Goal: Task Accomplishment & Management: Manage account settings

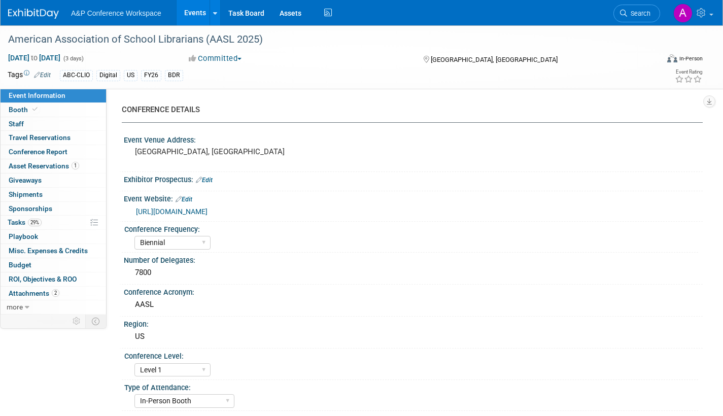
select select "Biennial"
select select "Level 1"
select select "In-Person Booth"
select select "Schools"
select select "Bloomsbury Digital Resources"
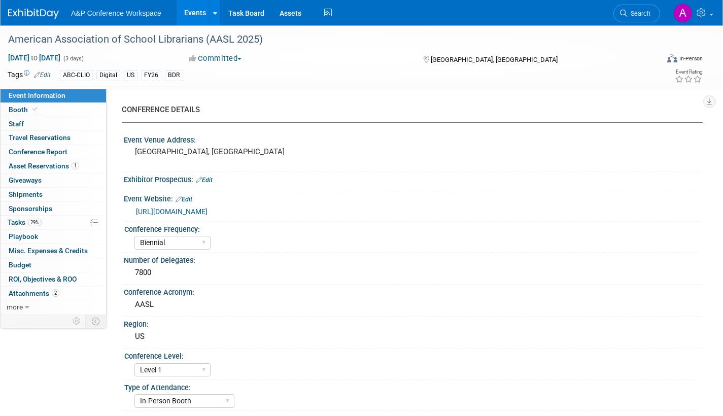
select select "[PERSON_NAME]"
select select "BDR Product Awareness and Trial Generation​"
click at [641, 14] on span "Search" at bounding box center [638, 14] width 23 height 8
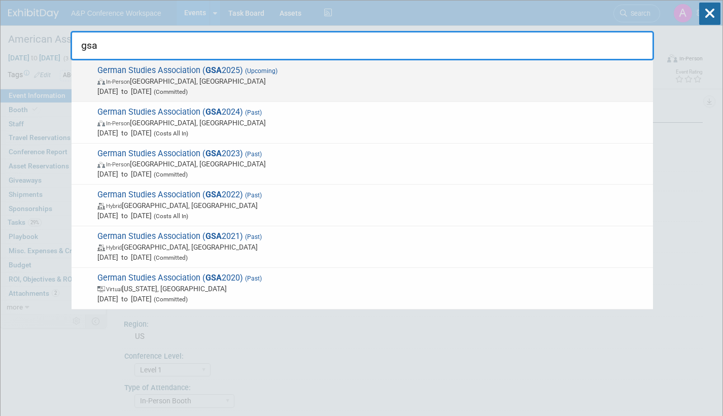
type input "gsa"
click at [301, 80] on span "In-Person Arlington, VA" at bounding box center [372, 81] width 551 height 10
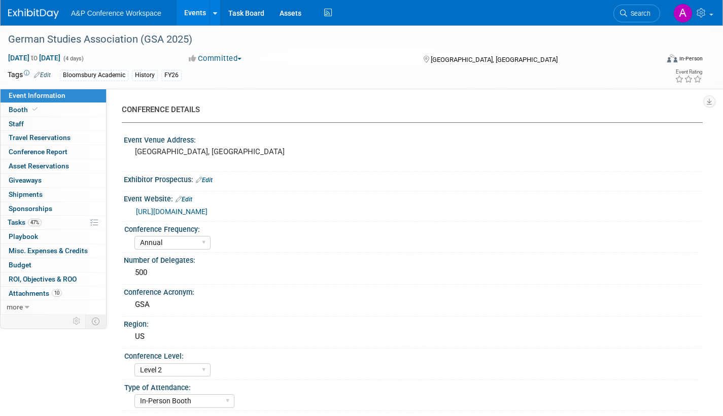
select select "Annual"
select select "Level 2"
select select "In-Person Booth"
select select "History"
select select "Bloomsbury Academic"
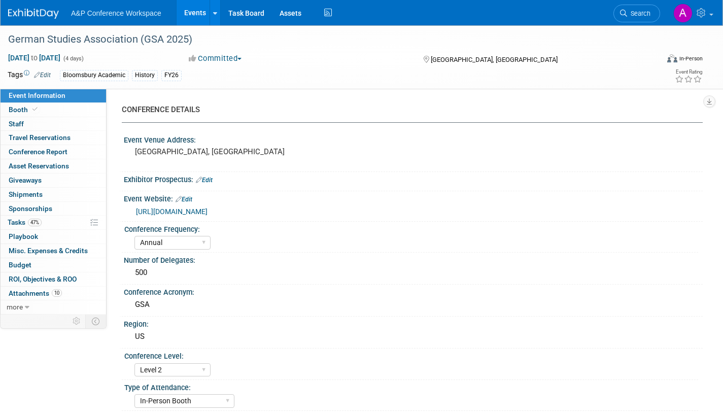
select select "[PERSON_NAME]"
select select "Brand/Subject Presence​"
click at [12, 224] on span "Tasks 47%" at bounding box center [25, 222] width 34 height 8
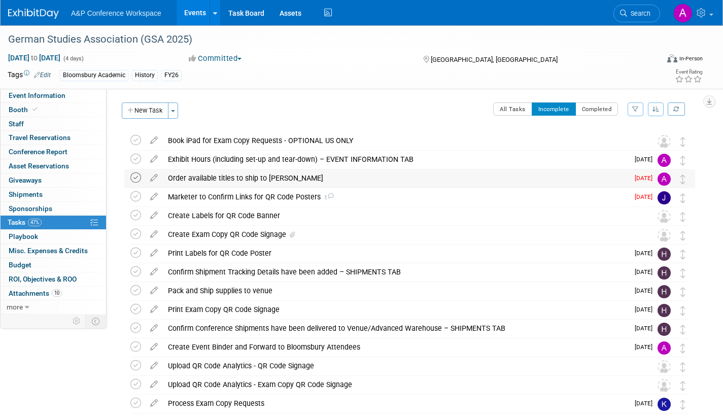
click at [136, 178] on icon at bounding box center [135, 178] width 11 height 11
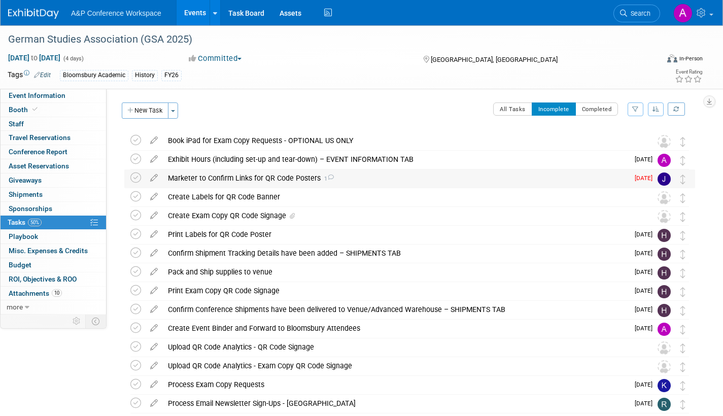
click at [327, 178] on icon at bounding box center [330, 178] width 7 height 6
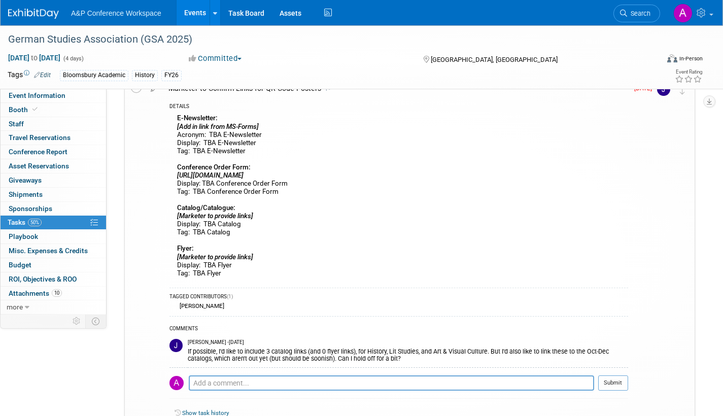
scroll to position [254, 0]
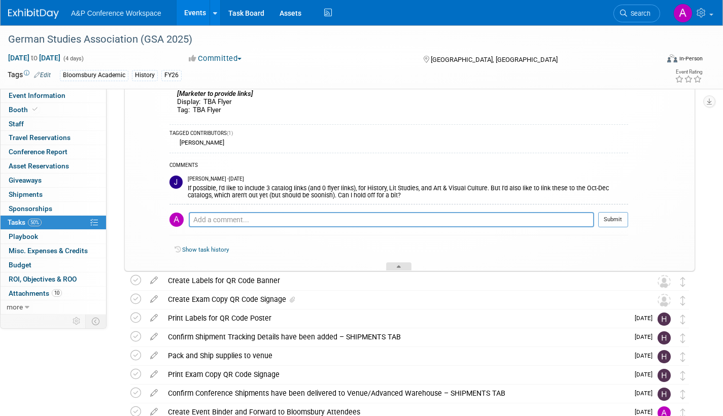
click at [402, 267] on div at bounding box center [398, 266] width 25 height 9
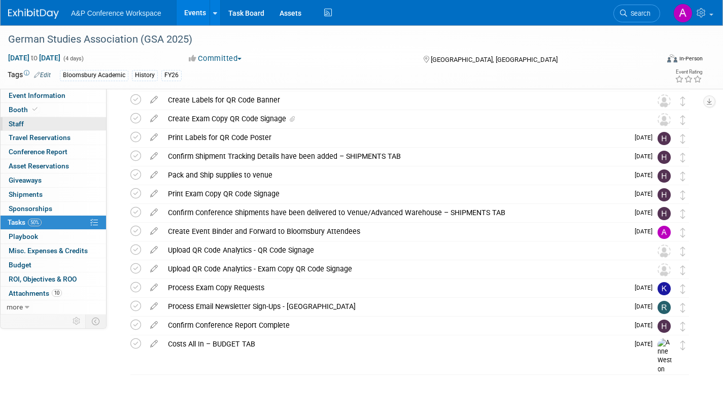
scroll to position [97, 0]
click at [634, 12] on span "Search" at bounding box center [638, 14] width 23 height 8
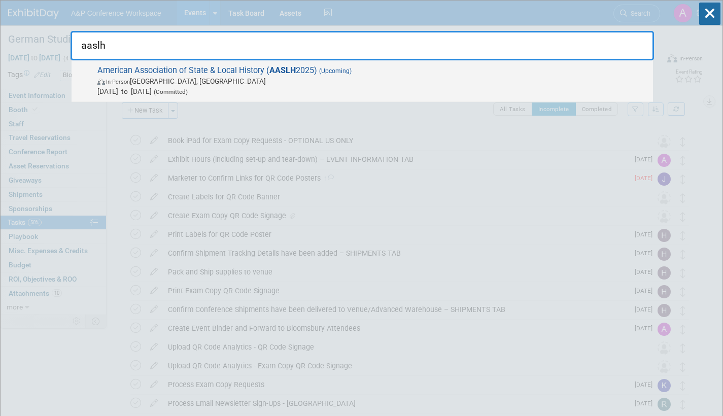
type input "aaslh"
click at [276, 91] on span "Sep 10, 2025 to Sep 13, 2025 (Committed)" at bounding box center [372, 91] width 551 height 10
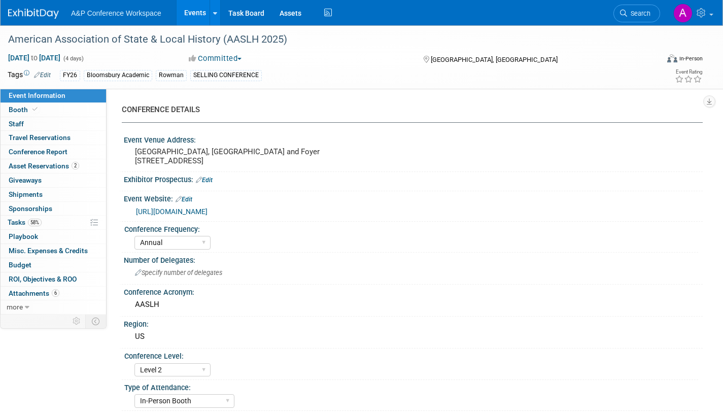
select select "Annual"
select select "Level 2"
select select "In-Person Booth"
select select "Museum Professionals"
select select "Bloomsbury Academic"
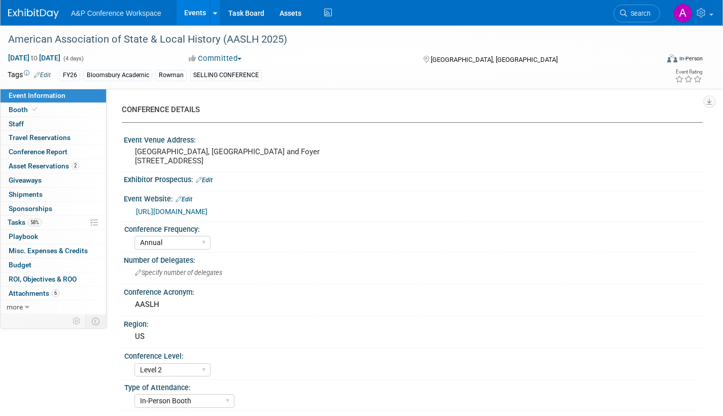
select select "[PERSON_NAME]"
select select "Brand/Subject Presence​"
click at [8, 222] on span "Tasks 58%" at bounding box center [25, 222] width 34 height 8
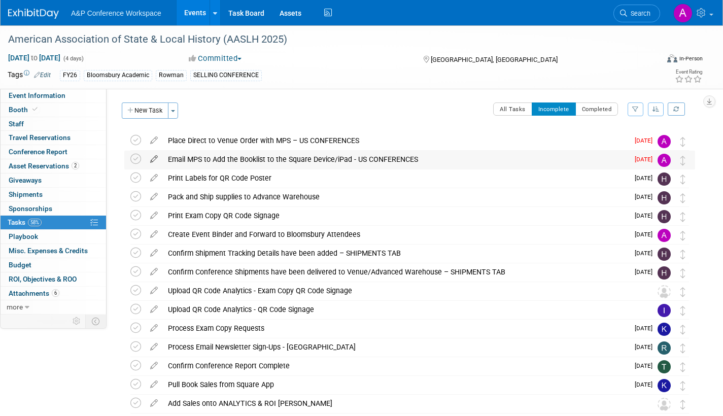
click at [154, 157] on icon at bounding box center [154, 157] width 18 height 13
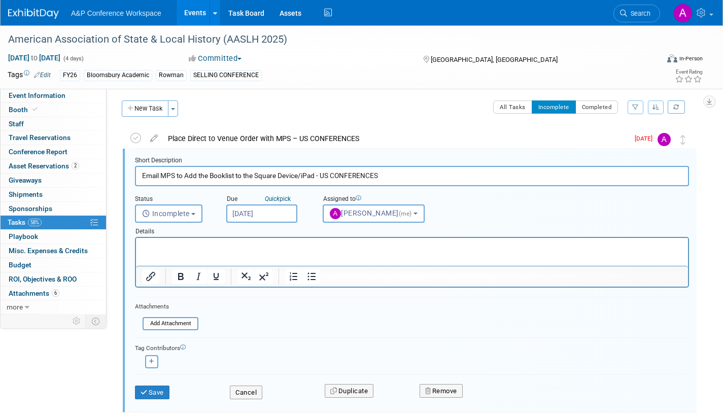
click at [285, 210] on input "Aug 18, 2025" at bounding box center [261, 213] width 71 height 18
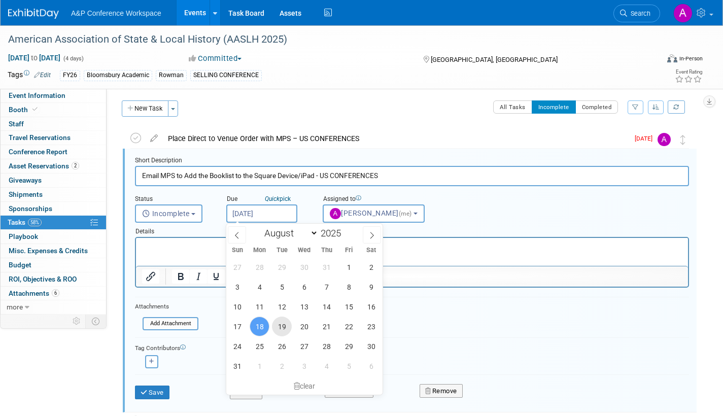
click at [283, 323] on span "19" at bounding box center [282, 327] width 20 height 20
type input "Aug 19, 2025"
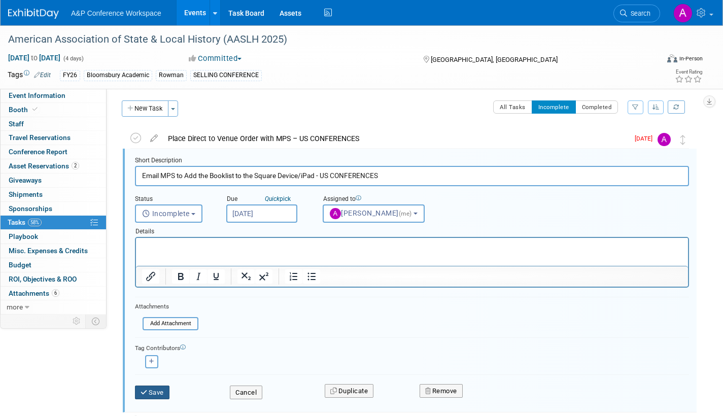
click at [157, 393] on button "Save" at bounding box center [152, 393] width 35 height 14
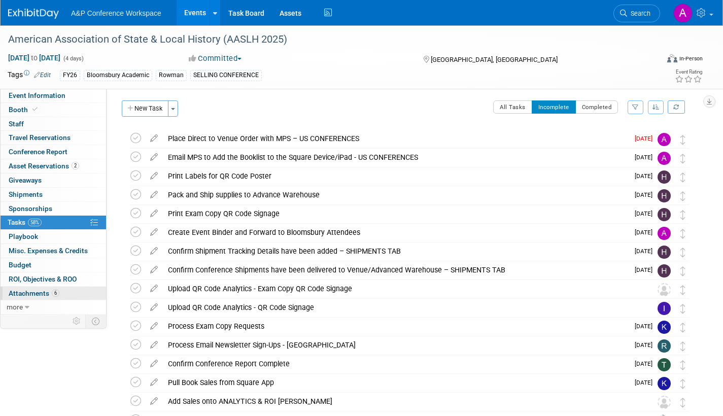
click at [38, 293] on span "Attachments 6" at bounding box center [34, 293] width 51 height 8
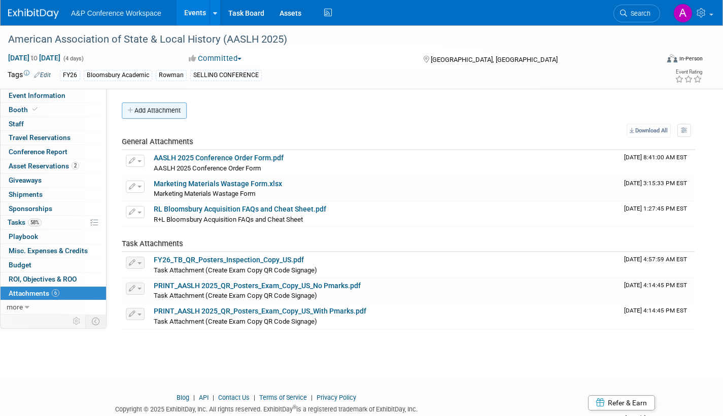
click at [165, 110] on button "Add Attachment" at bounding box center [154, 110] width 65 height 16
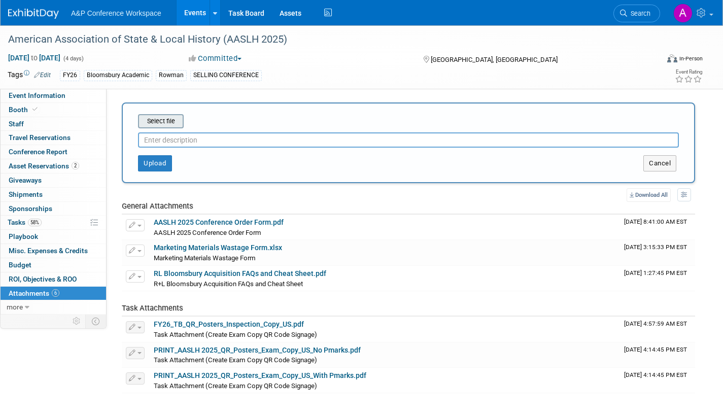
click at [165, 120] on input "file" at bounding box center [122, 121] width 121 height 12
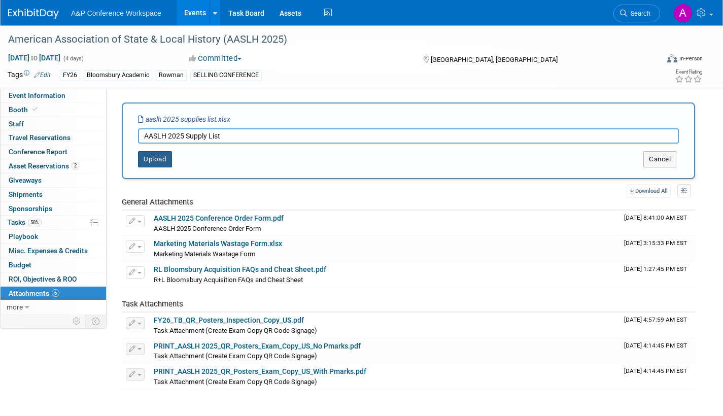
click at [155, 158] on button "Upload" at bounding box center [155, 159] width 34 height 16
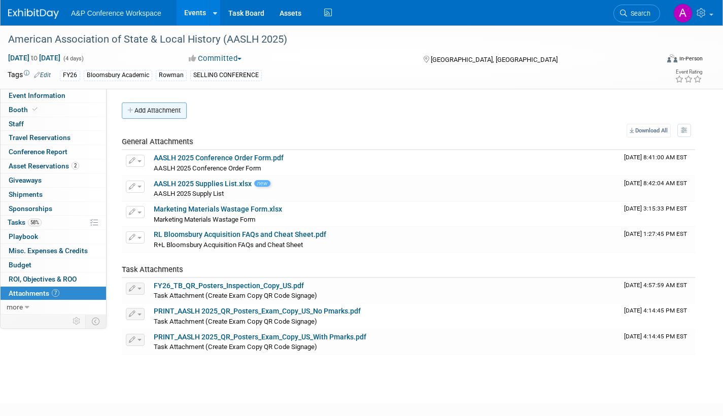
click at [167, 114] on button "Add Attachment" at bounding box center [154, 110] width 65 height 16
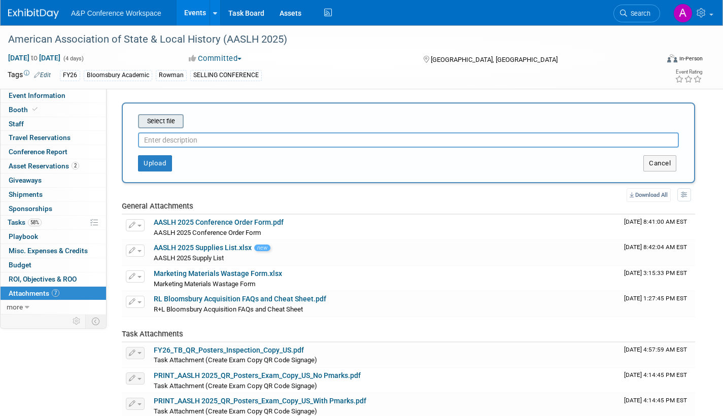
click at [162, 120] on input "file" at bounding box center [122, 121] width 121 height 12
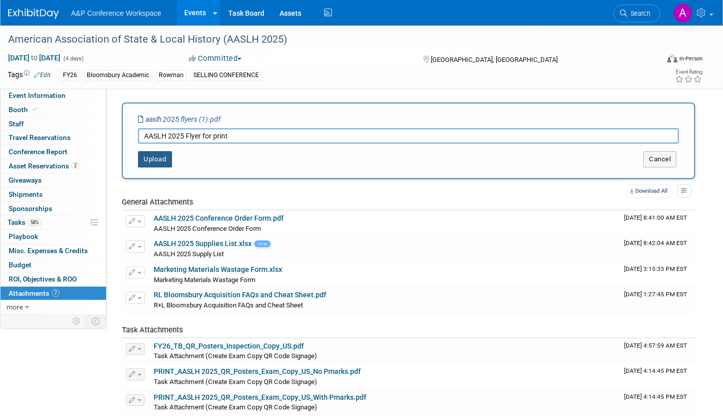
click at [157, 166] on button "Upload" at bounding box center [155, 159] width 34 height 16
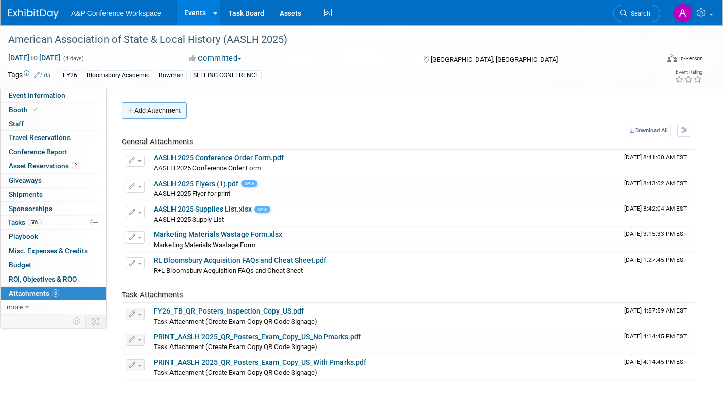
click at [173, 109] on button "Add Attachment" at bounding box center [154, 110] width 65 height 16
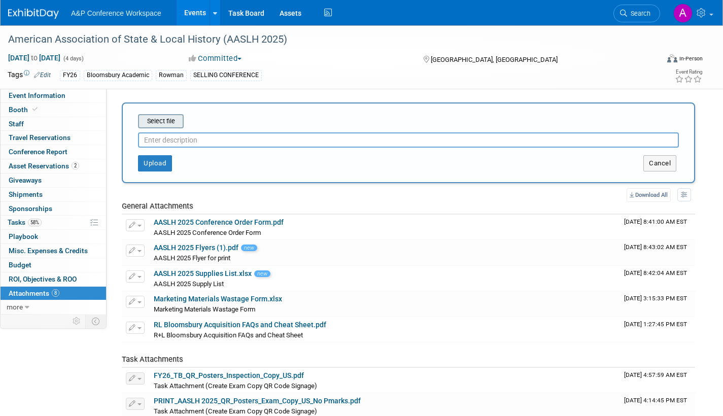
click at [165, 120] on input "file" at bounding box center [122, 121] width 121 height 12
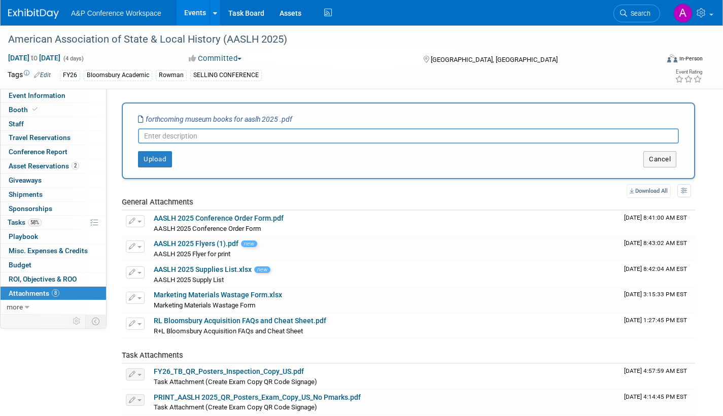
click at [158, 138] on input "text" at bounding box center [408, 135] width 541 height 15
type input "AASLH 2025 Flyer for print"
click at [156, 159] on button "Upload" at bounding box center [155, 159] width 34 height 16
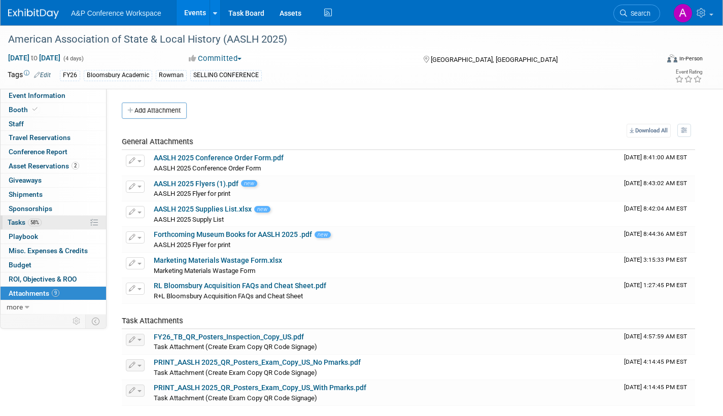
click at [21, 221] on span "Tasks 58%" at bounding box center [25, 222] width 34 height 8
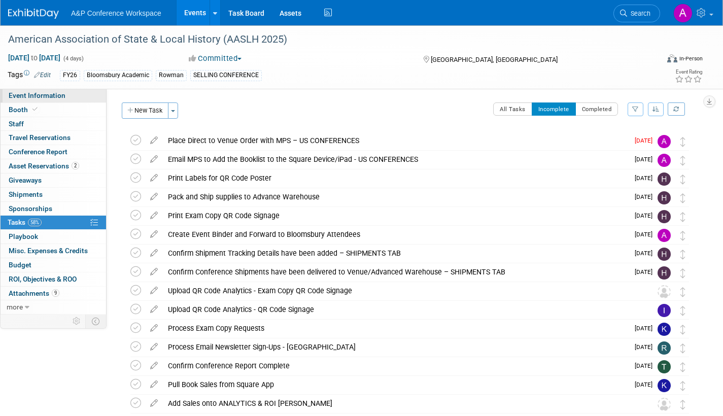
click at [40, 96] on span "Event Information" at bounding box center [37, 95] width 57 height 8
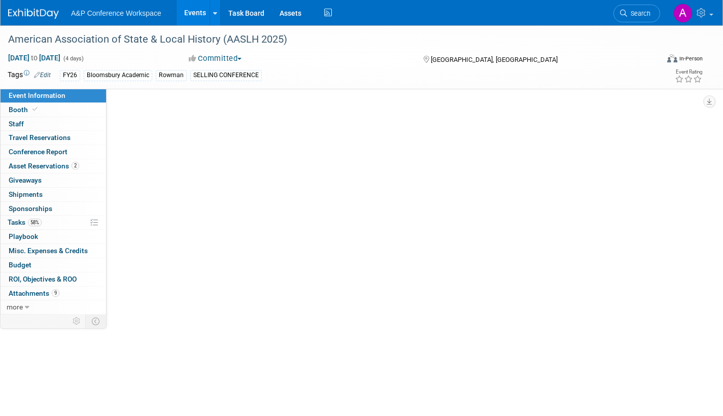
select select "Annual"
select select "Level 2"
select select "In-Person Booth"
select select "Museum Professionals"
select select "Bloomsbury Academic"
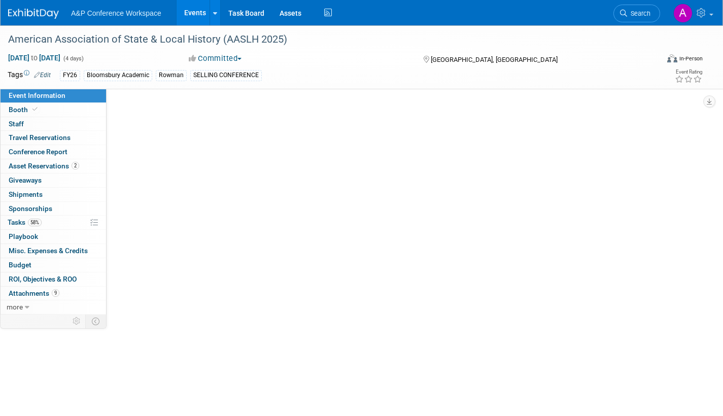
select select "[PERSON_NAME]"
select select "Brand/Subject Presence​"
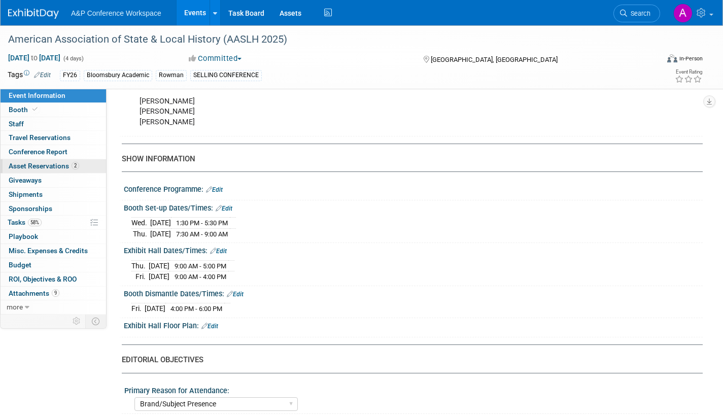
scroll to position [710, 0]
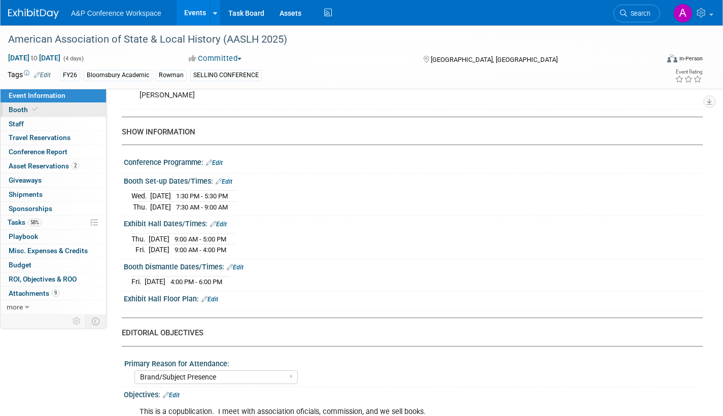
click at [13, 107] on span "Booth" at bounding box center [24, 110] width 31 height 8
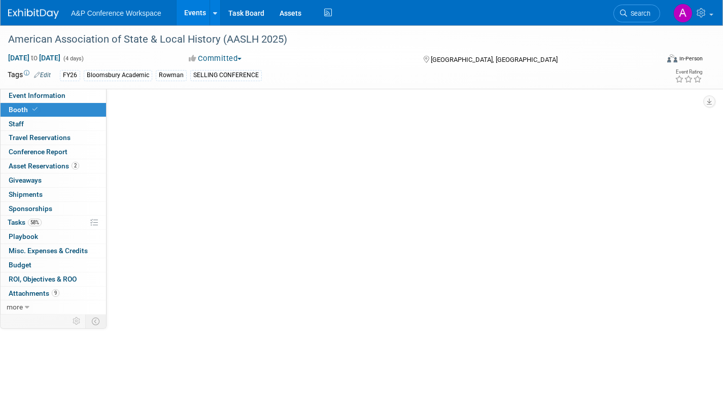
scroll to position [0, 0]
select select "RLKP"
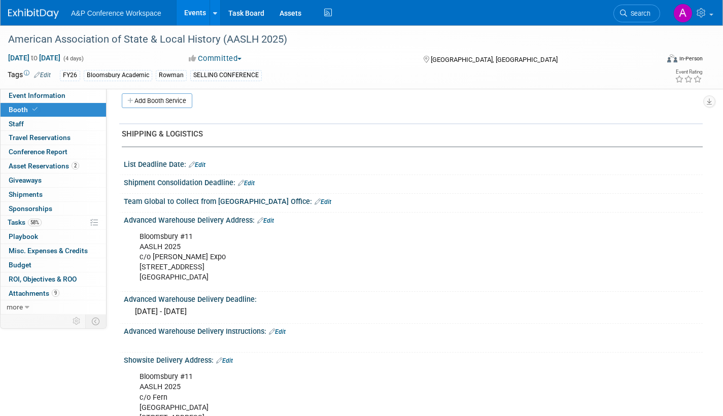
scroll to position [406, 0]
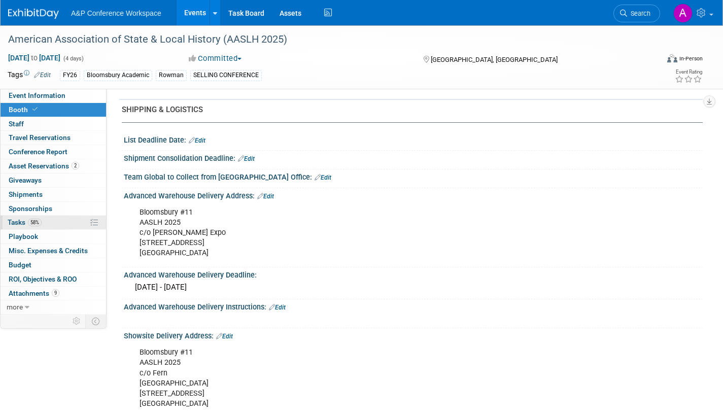
click at [15, 221] on span "Tasks 58%" at bounding box center [25, 222] width 34 height 8
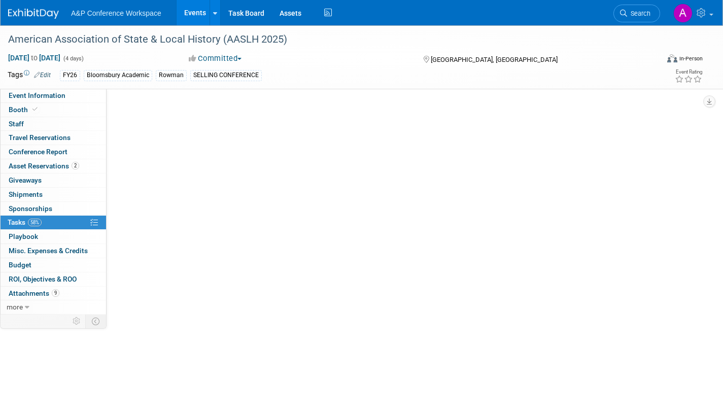
scroll to position [0, 0]
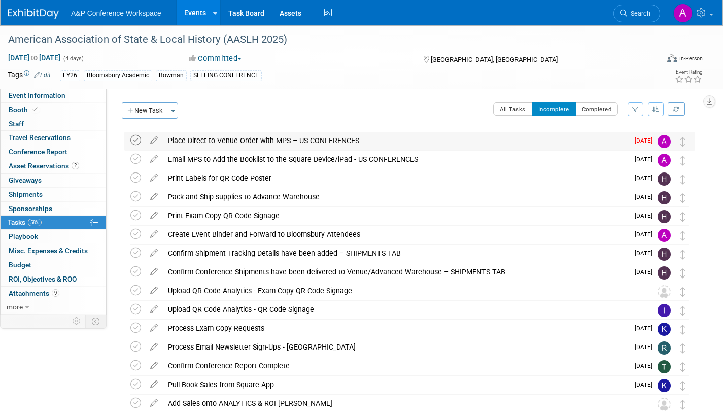
click at [137, 141] on icon at bounding box center [135, 140] width 11 height 11
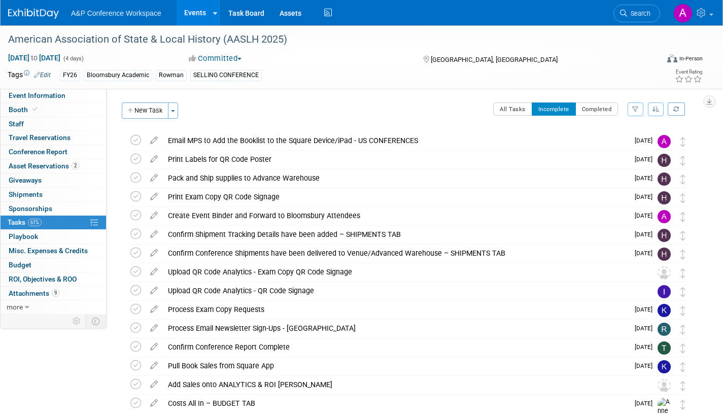
click at [640, 11] on span "Search" at bounding box center [638, 14] width 23 height 8
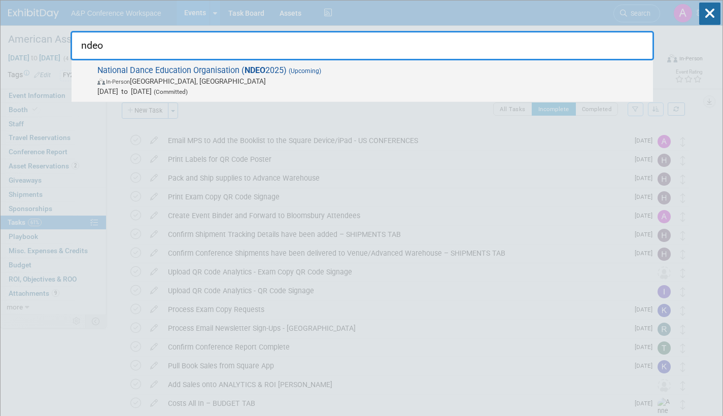
type input "ndeo"
click at [237, 81] on span "In-Person Detroit, MI" at bounding box center [372, 81] width 551 height 10
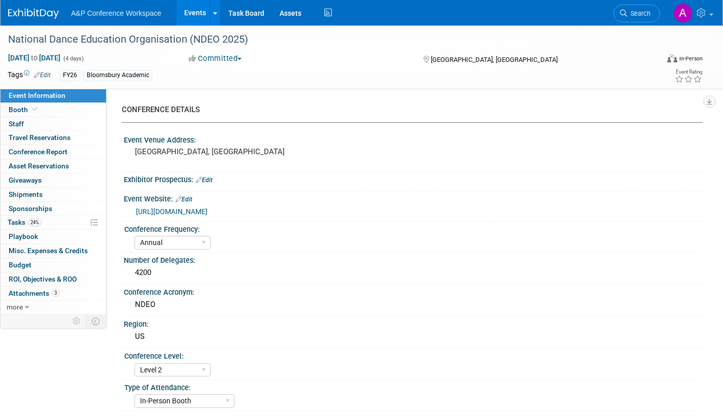
select select "Annual"
select select "Level 2"
select select "In-Person Booth"
select select "Drama & Performance Studies"
select select "Methuen Drama"
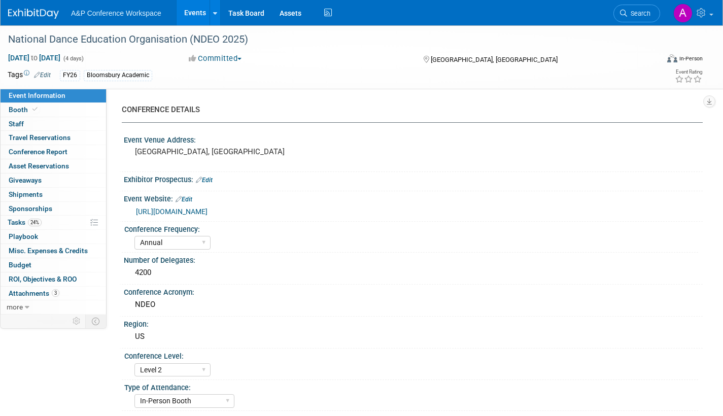
select select "[PERSON_NAME]"
select select "Networking/Commissioning"
click at [13, 220] on span "Tasks 24%" at bounding box center [25, 222] width 34 height 8
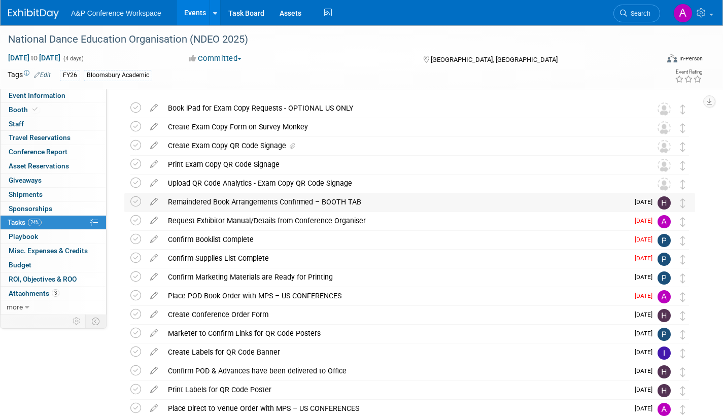
scroll to position [51, 0]
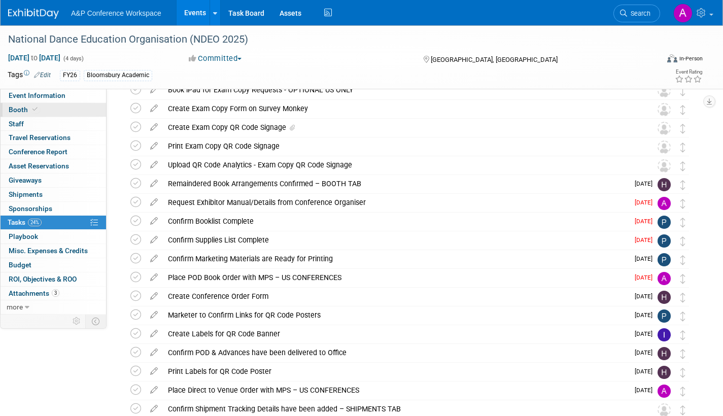
click at [22, 104] on link "Booth" at bounding box center [54, 110] width 106 height 14
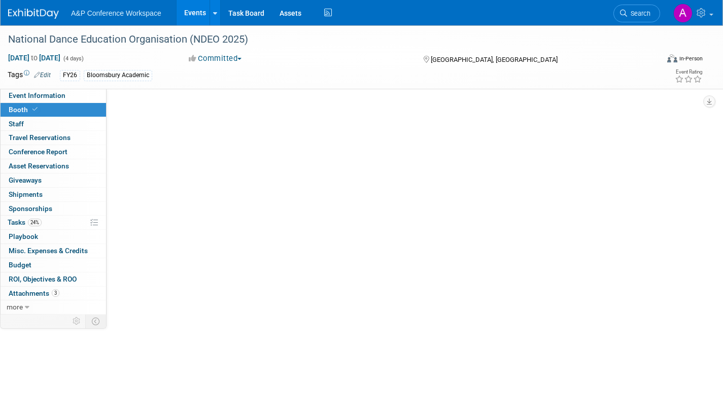
scroll to position [0, 0]
select select "BUMD"
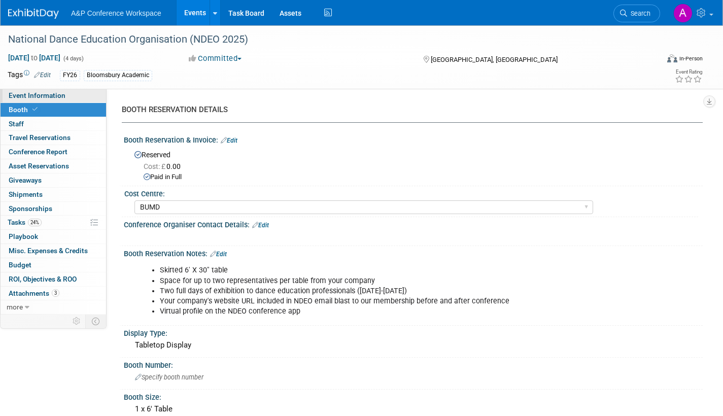
click at [59, 94] on span "Event Information" at bounding box center [37, 95] width 57 height 8
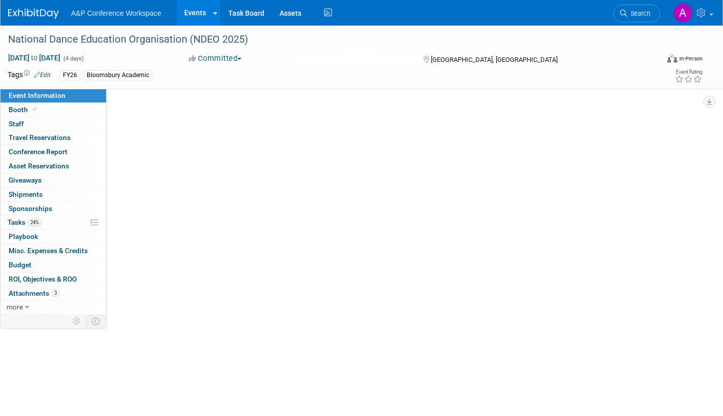
select select "Annual"
select select "Level 2"
select select "In-Person Booth"
select select "Drama & Performance Studies"
select select "Methuen Drama"
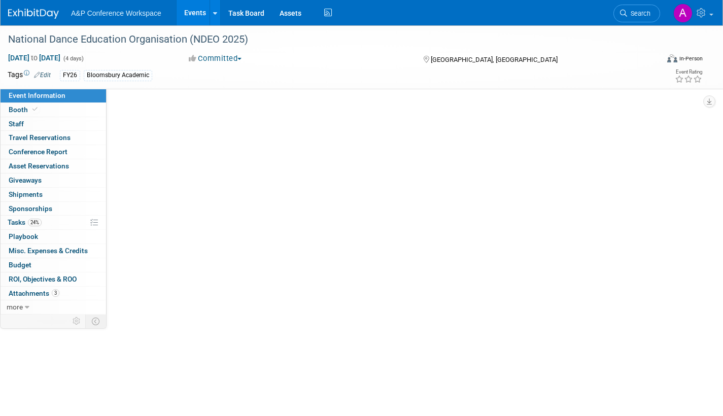
select select "[PERSON_NAME]"
select select "Networking/Commissioning"
